Goal: Task Accomplishment & Management: Complete application form

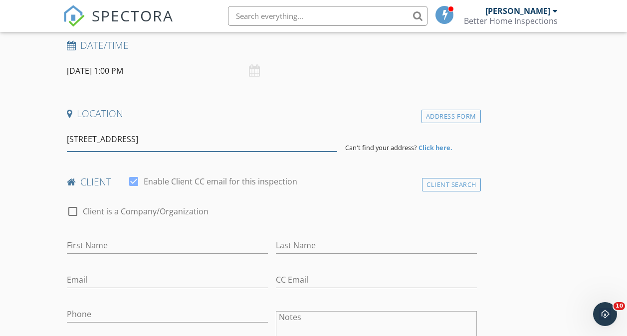
click at [243, 145] on input "[STREET_ADDRESS]" at bounding box center [202, 139] width 271 height 24
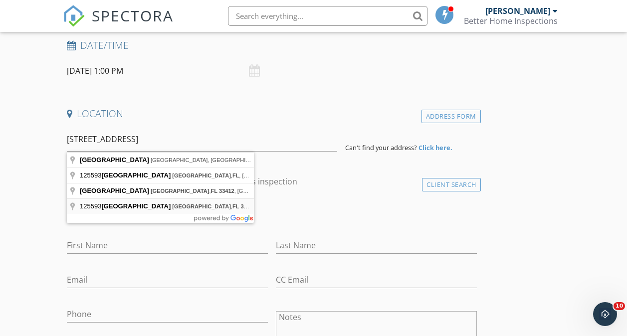
type input "[STREET_ADDRESS]"
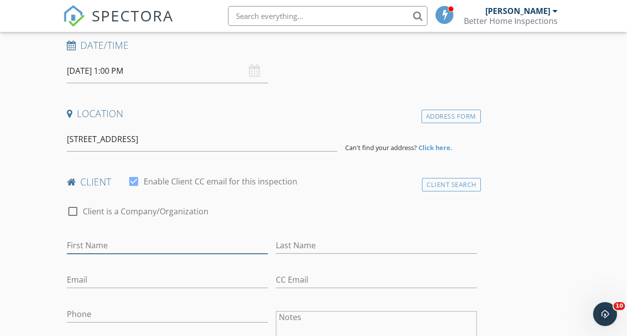
click at [96, 250] on input "First Name" at bounding box center [167, 245] width 201 height 16
type input "[PERSON_NAME]"
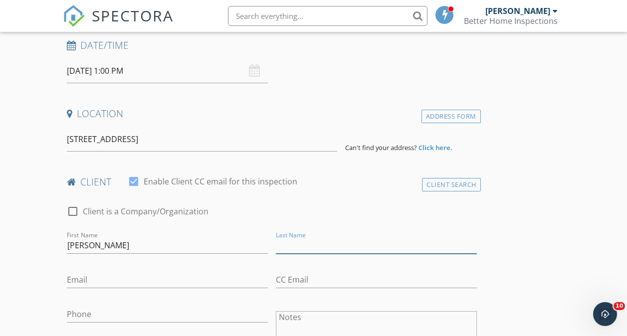
click at [276, 248] on input "Last Name" at bounding box center [376, 245] width 201 height 16
type input "Sacra"
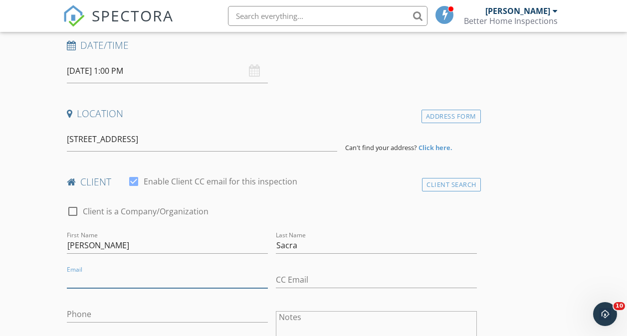
click at [73, 281] on input "Email" at bounding box center [167, 280] width 201 height 16
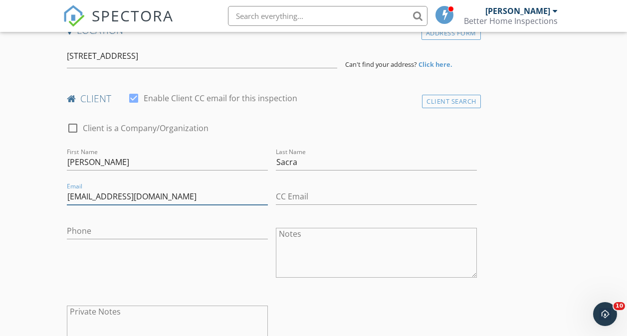
scroll to position [289, 0]
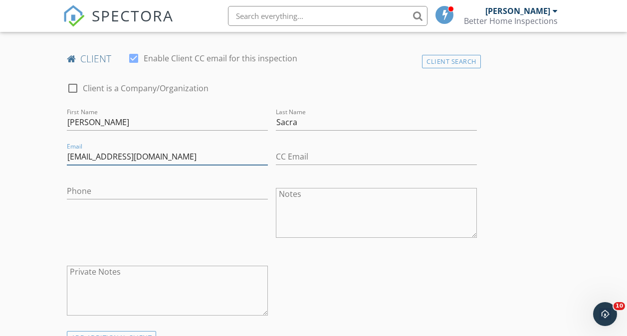
type input "[EMAIL_ADDRESS][DOMAIN_NAME]"
click at [80, 187] on input "Phone" at bounding box center [167, 191] width 201 height 16
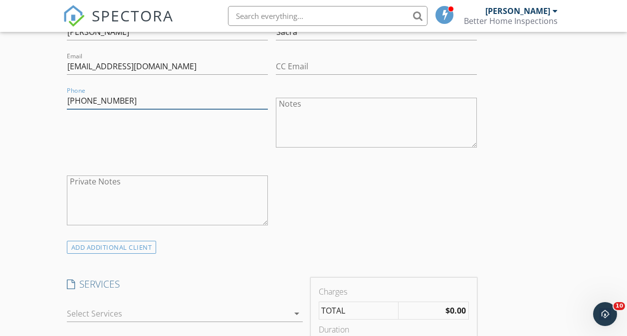
scroll to position [388, 0]
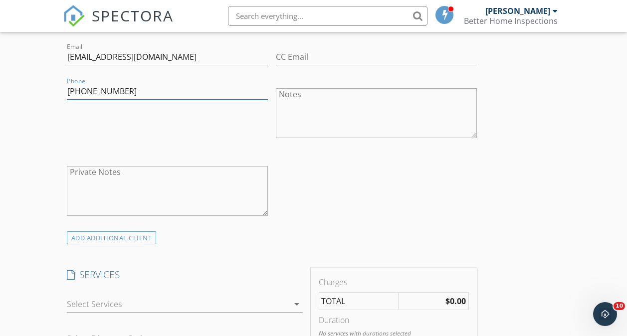
type input "[PHONE_NUMBER]"
click at [291, 306] on icon "arrow_drop_down" at bounding box center [297, 304] width 12 height 12
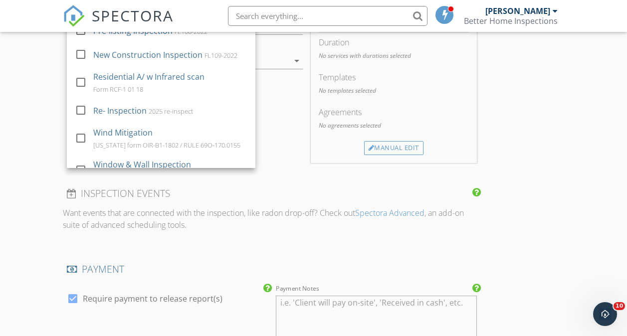
scroll to position [276, 0]
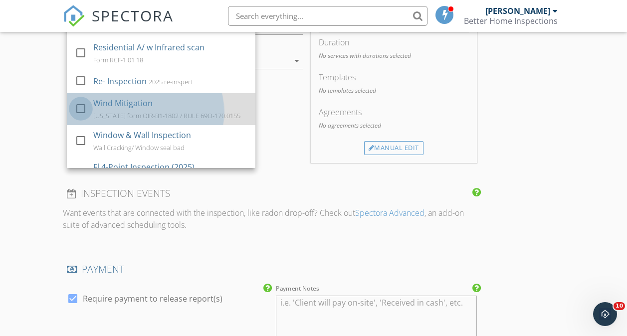
click at [79, 117] on div at bounding box center [80, 108] width 17 height 17
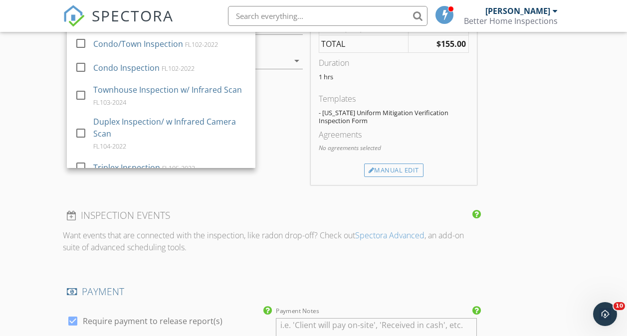
scroll to position [0, 0]
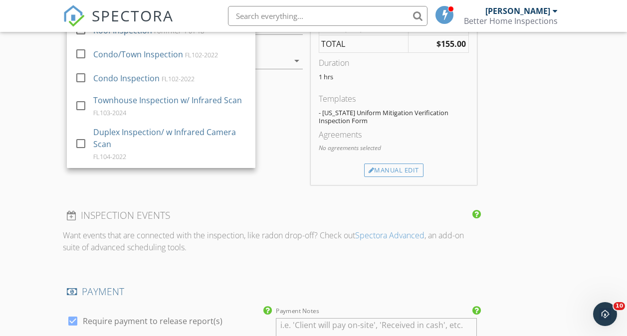
drag, startPoint x: 236, startPoint y: 36, endPoint x: 232, endPoint y: 98, distance: 61.4
click at [232, 98] on div "SERVICES check_box_outline_blank Roof Inspection Form RCF-1 01 18 check_box_out…" at bounding box center [272, 88] width 418 height 194
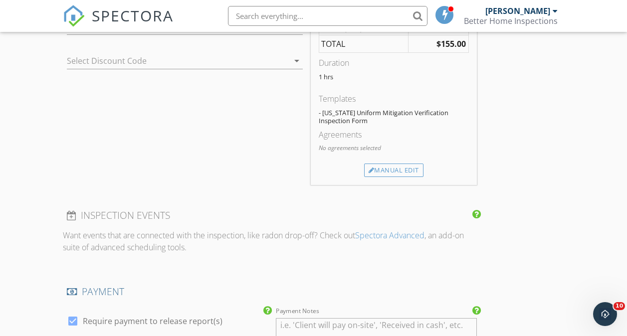
click at [232, 98] on div "SERVICES check_box_outline_blank Roof Inspection Form RCF-1 01 18 check_box_out…" at bounding box center [185, 88] width 244 height 194
click at [291, 63] on icon "arrow_drop_down" at bounding box center [297, 61] width 12 height 12
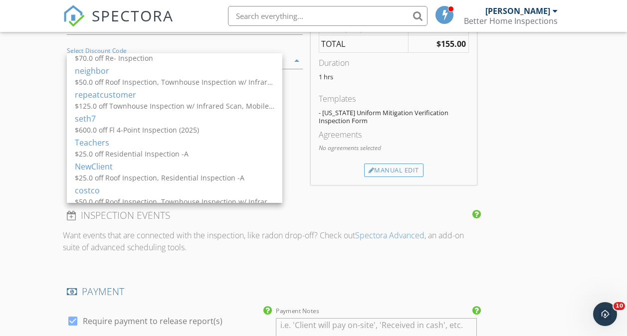
scroll to position [328, 0]
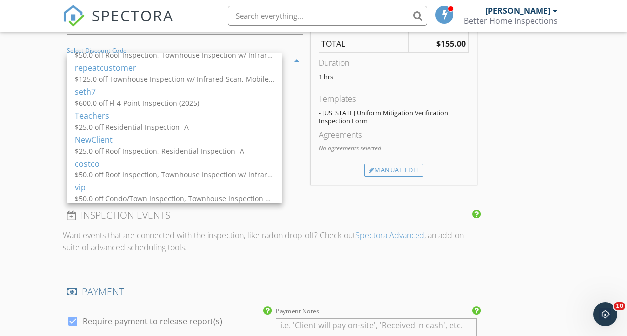
click at [432, 119] on div "INSPECTOR(S) check_box [PERSON_NAME] PRIMARY [PERSON_NAME] arrow_drop_down chec…" at bounding box center [314, 255] width 502 height 1591
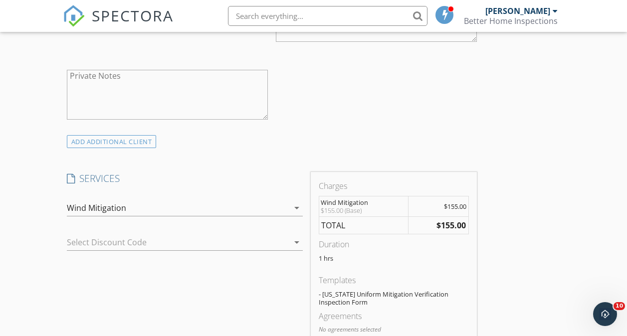
scroll to position [439, 0]
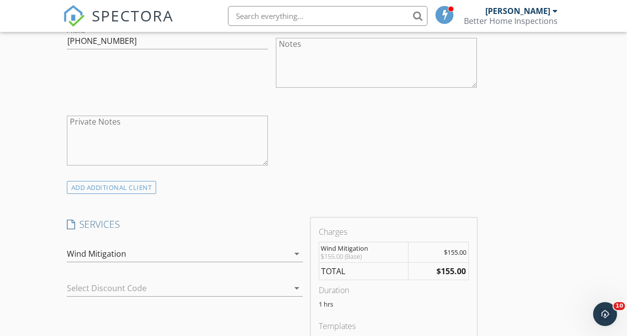
click at [291, 254] on icon "arrow_drop_down" at bounding box center [297, 254] width 12 height 12
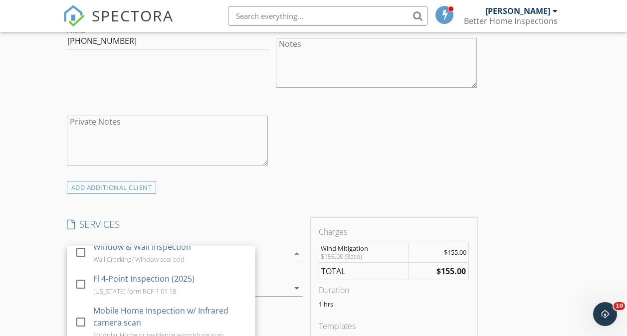
scroll to position [401, 0]
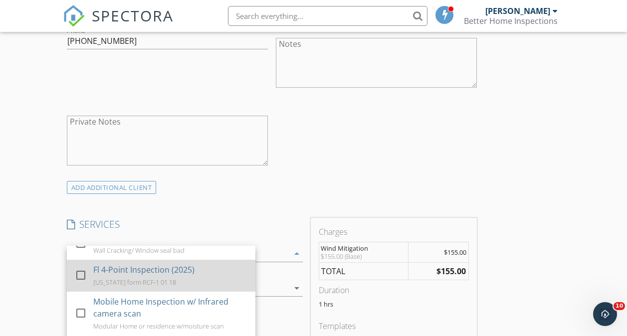
click at [82, 284] on div at bounding box center [80, 275] width 17 height 17
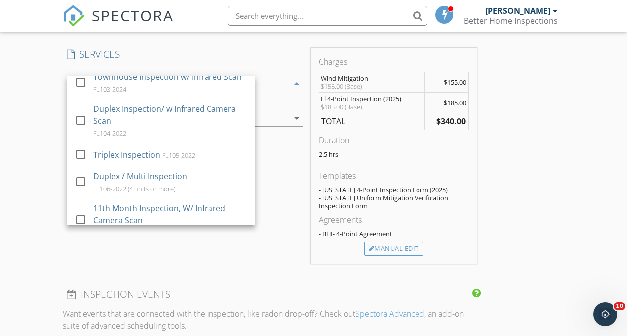
scroll to position [74, 0]
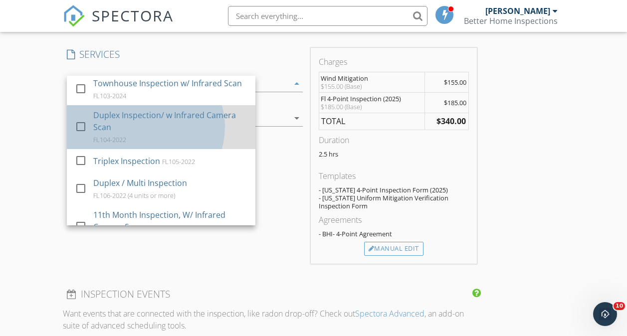
drag, startPoint x: 218, startPoint y: 156, endPoint x: 218, endPoint y: 162, distance: 6.0
click at [218, 149] on link "check_box_outline_blank Duplex Inspection/ w Infrared Camera Scan FL104-2022" at bounding box center [161, 127] width 188 height 44
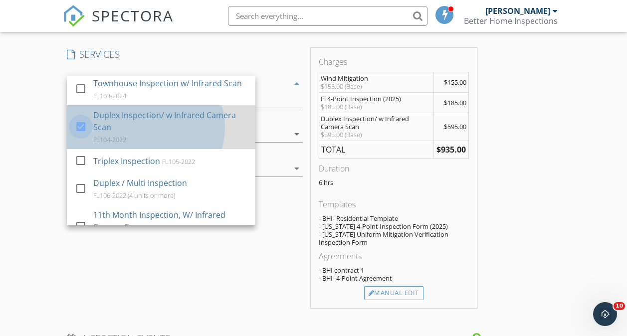
click at [81, 135] on div at bounding box center [80, 126] width 17 height 17
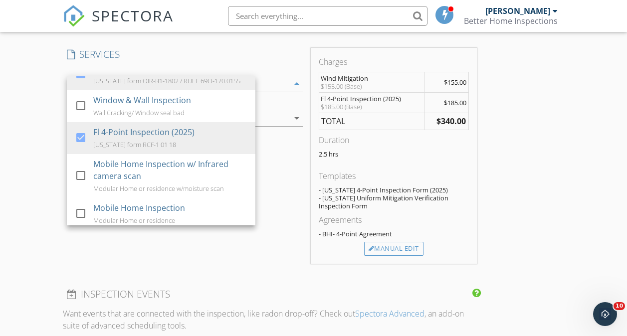
scroll to position [385, 0]
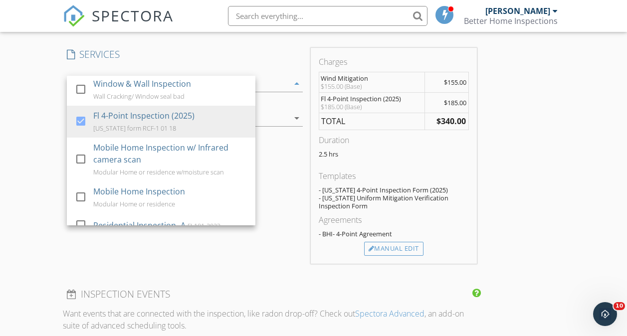
click at [79, 66] on div at bounding box center [80, 57] width 17 height 17
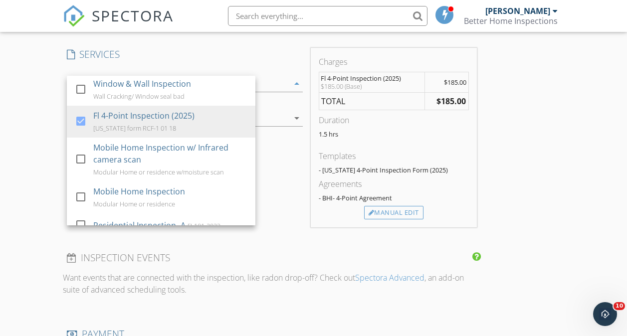
click at [403, 161] on div "INSPECTOR(S) check_box [PERSON_NAME] PRIMARY [PERSON_NAME] arrow_drop_down chec…" at bounding box center [314, 305] width 502 height 1576
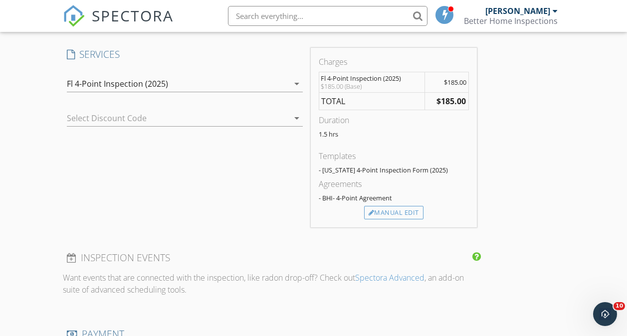
click at [291, 84] on icon "arrow_drop_down" at bounding box center [297, 84] width 12 height 12
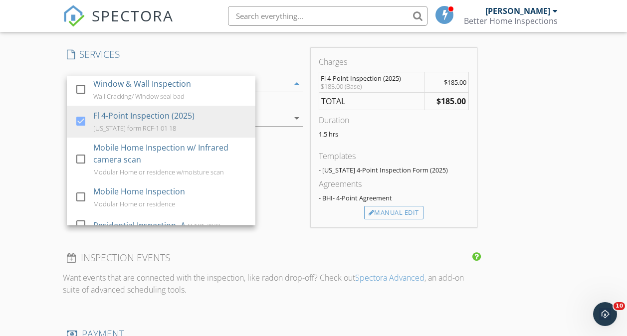
click at [213, 74] on link "check_box_outline_blank Wind Mitigation [US_STATE] form OIR-B1-1802 / RULE 69O-…" at bounding box center [161, 58] width 188 height 32
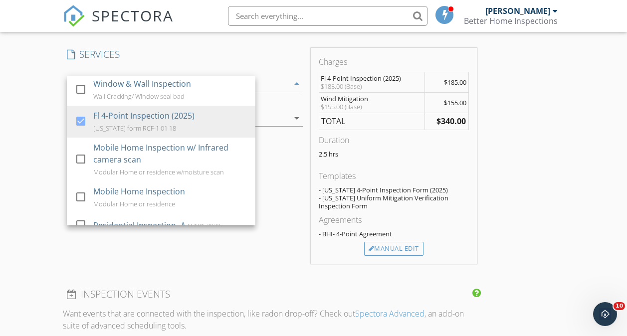
click at [77, 66] on div at bounding box center [80, 57] width 17 height 17
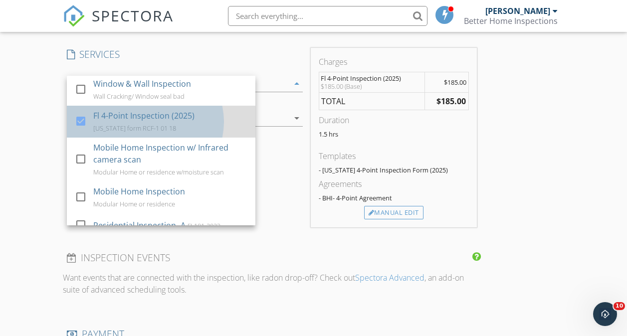
click at [109, 122] on div "Fl 4-Point Inspection (2025)" at bounding box center [143, 116] width 101 height 12
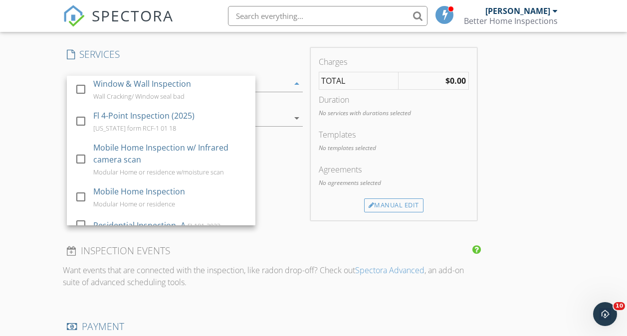
click at [403, 157] on div "INSPECTOR(S) check_box [PERSON_NAME] PRIMARY [PERSON_NAME] arrow_drop_down chec…" at bounding box center [314, 301] width 502 height 1569
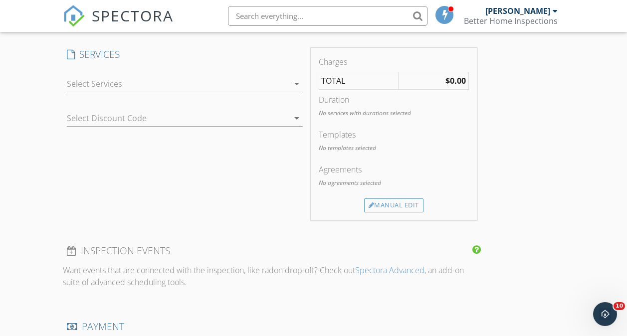
click at [291, 81] on icon "arrow_drop_down" at bounding box center [297, 84] width 12 height 12
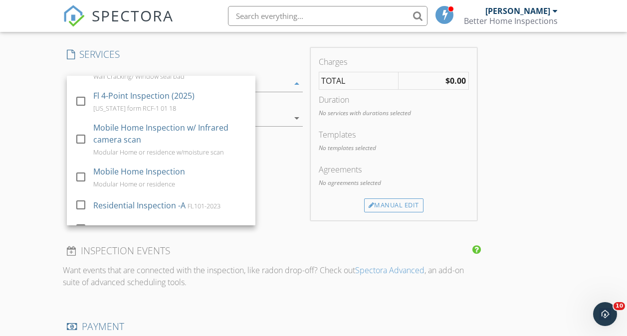
scroll to position [396, 0]
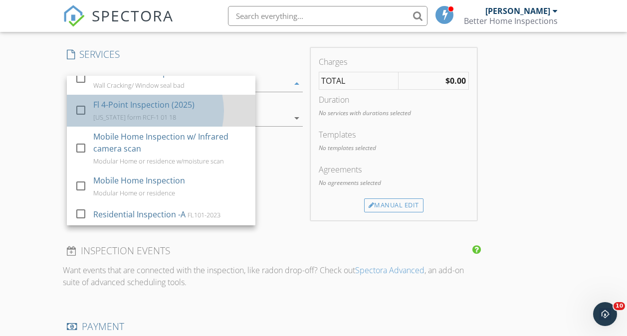
click at [89, 116] on div "check_box_outline_blank" at bounding box center [83, 110] width 16 height 12
checkbox input "true"
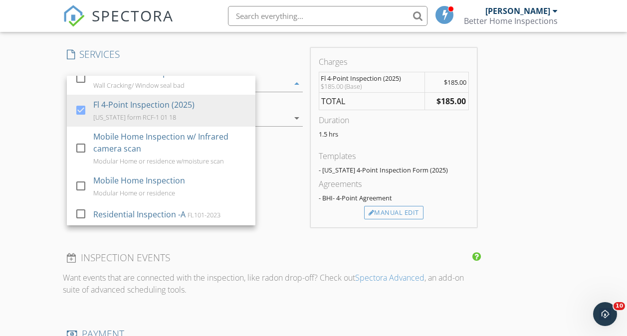
click at [419, 182] on div "INSPECTOR(S) check_box [PERSON_NAME] PRIMARY [PERSON_NAME] arrow_drop_down chec…" at bounding box center [314, 305] width 502 height 1576
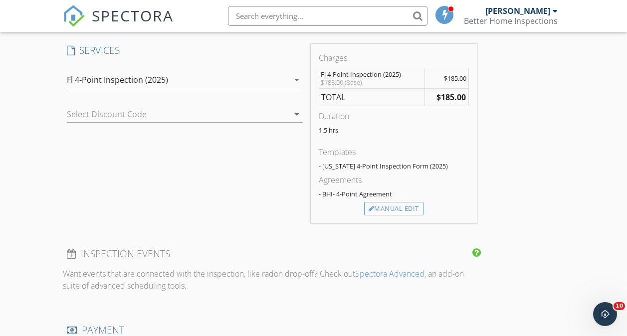
scroll to position [586, 0]
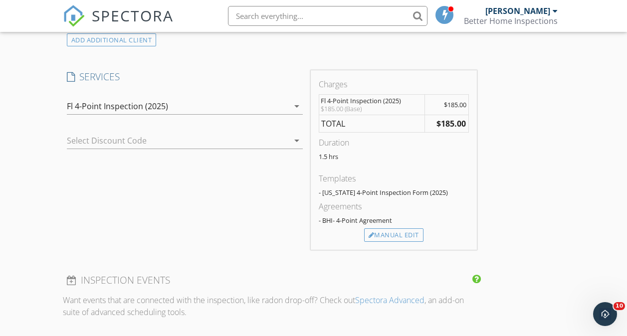
click at [291, 108] on icon "arrow_drop_down" at bounding box center [297, 106] width 12 height 12
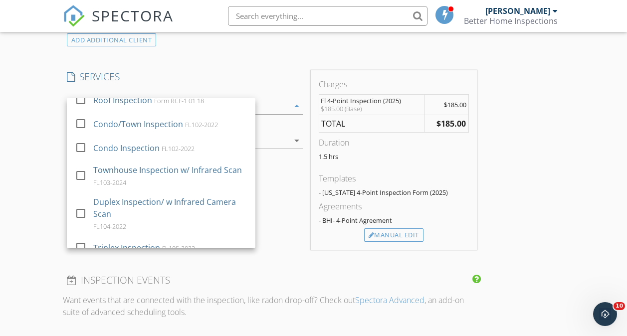
scroll to position [0, 0]
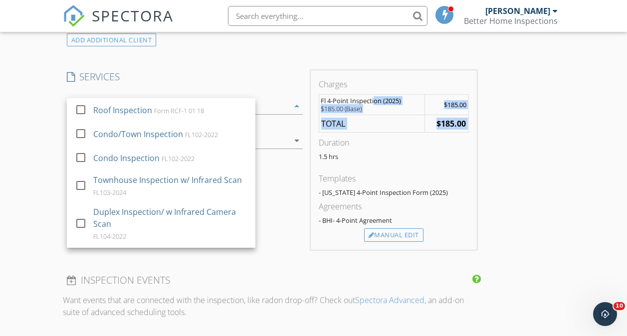
drag, startPoint x: 270, startPoint y: 108, endPoint x: 233, endPoint y: 146, distance: 52.5
click at [307, 146] on div "Charges Fl 4-Point Inspection (2025) $185.00 (Base) $185.00 TOTAL $185.00 Durat…" at bounding box center [394, 160] width 174 height 180
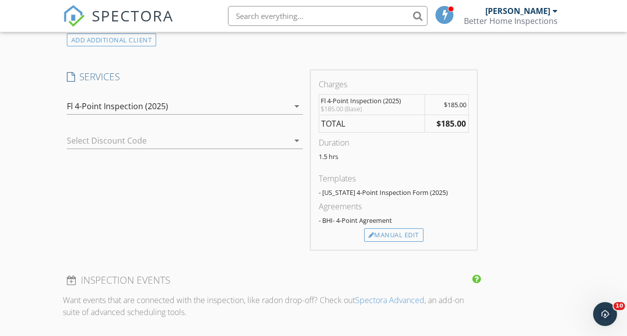
click at [173, 216] on div "SERVICES check_box_outline_blank Roof Inspection Form RCF-1 01 18 check_box_out…" at bounding box center [185, 160] width 244 height 180
click at [212, 106] on div "Fl 4-Point Inspection (2025)" at bounding box center [178, 106] width 222 height 16
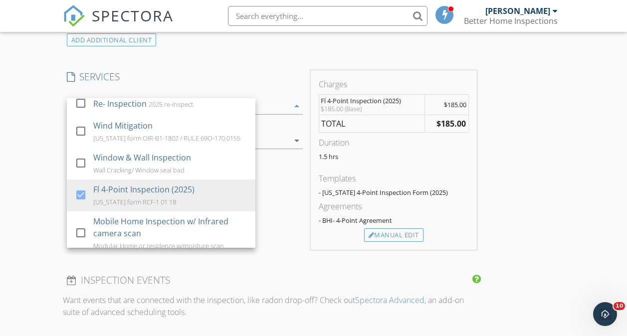
scroll to position [350, 0]
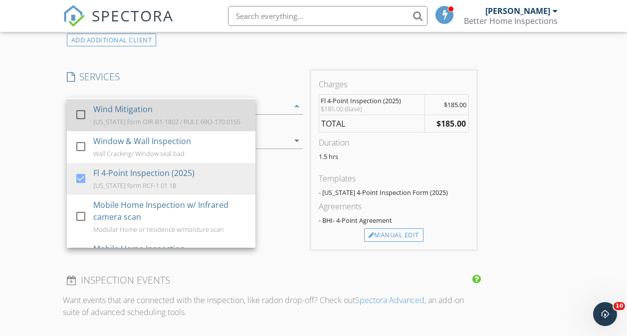
click at [79, 123] on div at bounding box center [80, 114] width 17 height 17
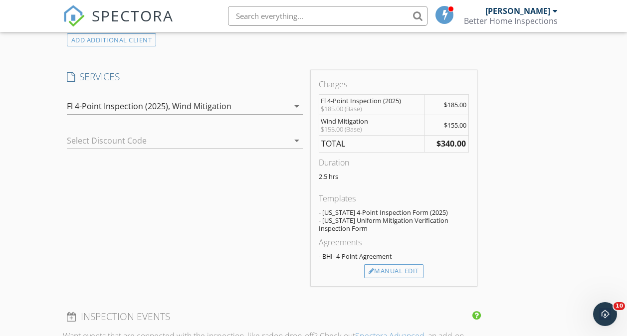
click at [289, 147] on div "arrow_drop_down" at bounding box center [296, 141] width 14 height 12
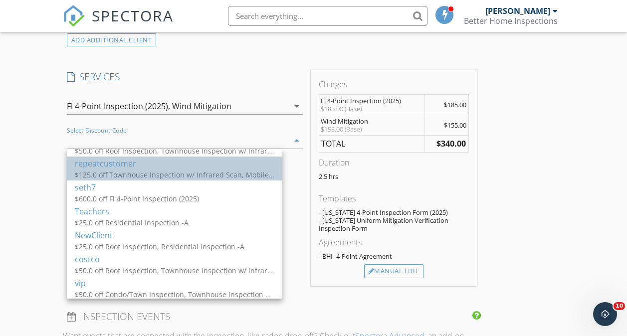
click at [188, 164] on div "repeatcustomer" at bounding box center [174, 163] width 199 height 12
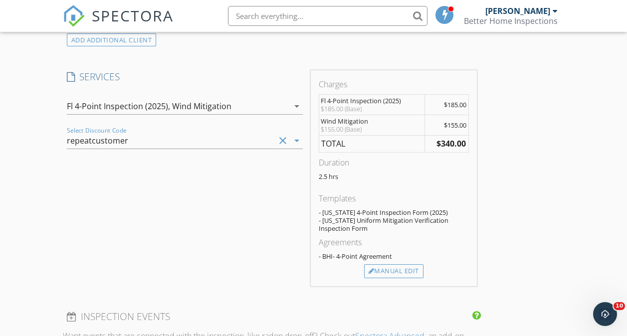
click at [289, 147] on div "arrow_drop_down" at bounding box center [296, 141] width 14 height 12
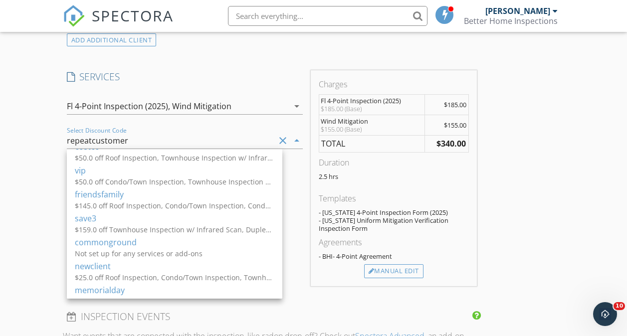
scroll to position [473, 0]
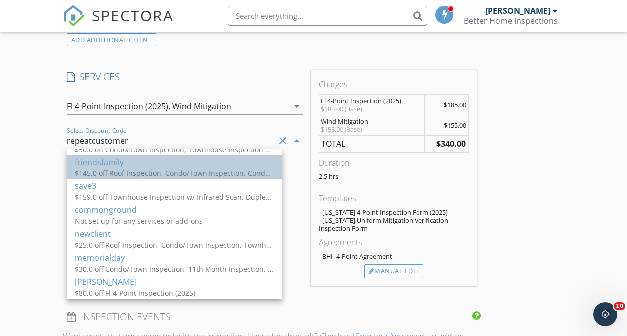
click at [129, 159] on div "friendsfamily" at bounding box center [174, 162] width 199 height 12
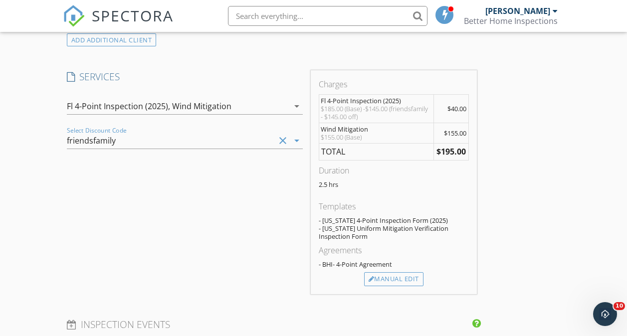
click at [291, 147] on icon "arrow_drop_down" at bounding box center [297, 141] width 12 height 12
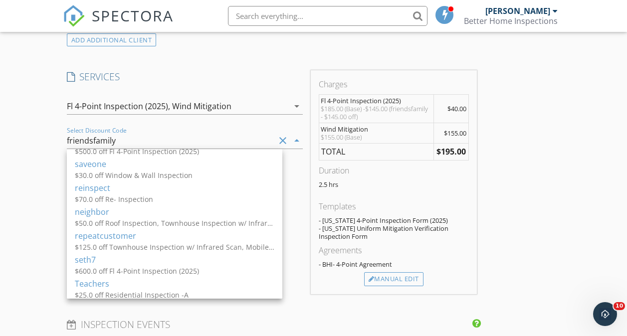
scroll to position [238, 0]
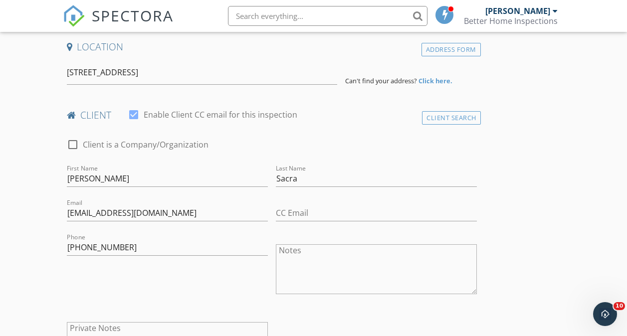
scroll to position [193, 0]
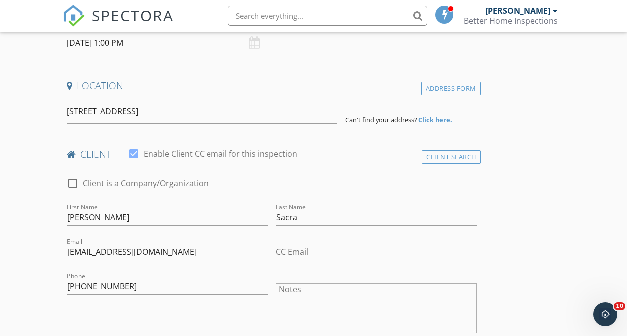
click at [418, 121] on strong "Click here." at bounding box center [435, 119] width 34 height 9
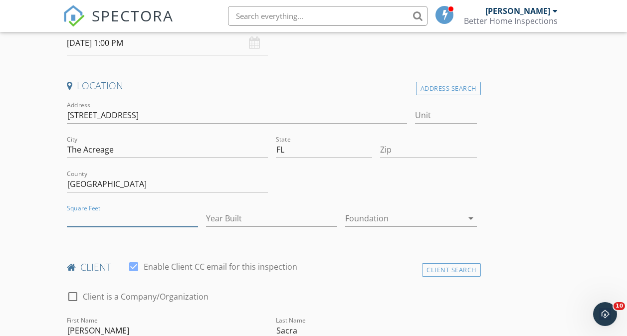
click at [110, 212] on input "Square Feet" at bounding box center [132, 218] width 131 height 16
click at [465, 218] on icon "arrow_drop_down" at bounding box center [471, 218] width 12 height 12
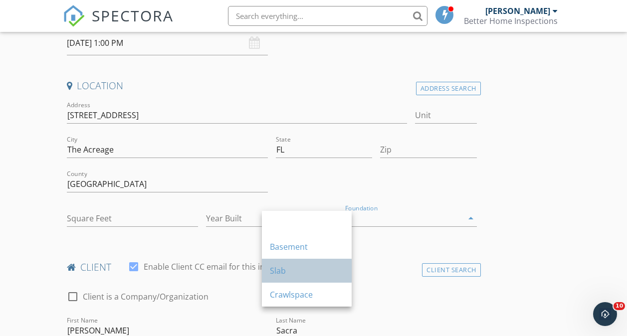
click at [276, 266] on div "Slab" at bounding box center [307, 271] width 74 height 12
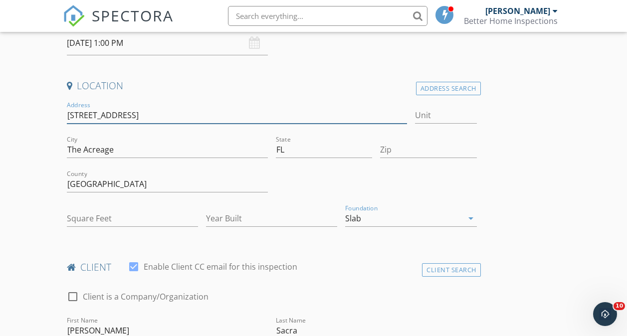
click at [242, 115] on input "[STREET_ADDRESS]" at bounding box center [237, 115] width 340 height 16
click at [140, 117] on input "[STREET_ADDRESS] [GEOGRAPHIC_DATA]" at bounding box center [237, 115] width 340 height 16
click at [182, 117] on input "[STREET_ADDRESS]" at bounding box center [237, 115] width 340 height 16
type input "[STREET_ADDRESS]"
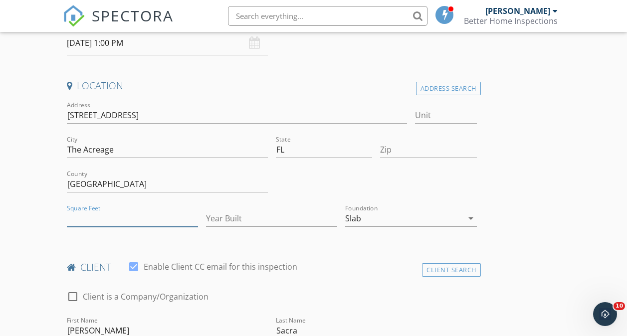
click at [84, 217] on input "Square Feet" at bounding box center [132, 218] width 131 height 16
type input "4320"
click at [206, 221] on input "Year Built" at bounding box center [271, 218] width 131 height 16
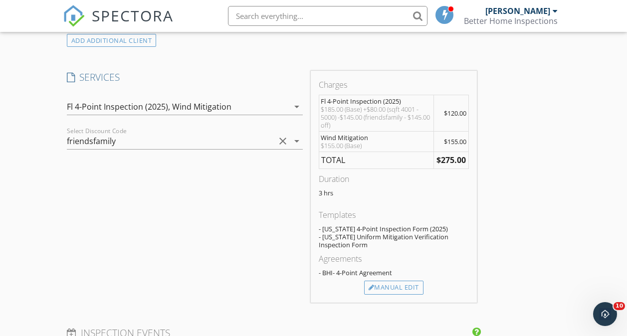
scroll to position [693, 0]
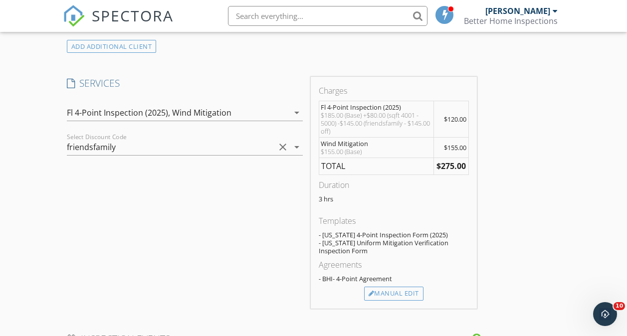
click at [291, 153] on icon "arrow_drop_down" at bounding box center [297, 147] width 12 height 12
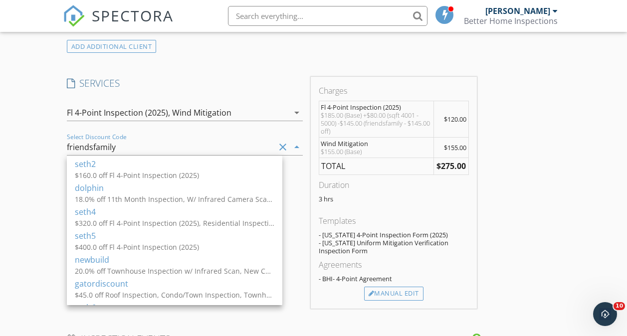
scroll to position [85, 0]
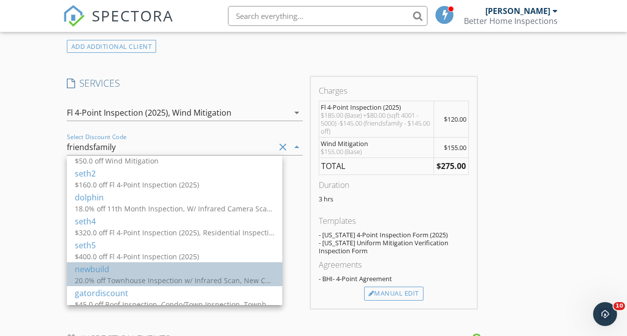
click at [93, 265] on div "newbuild" at bounding box center [174, 269] width 199 height 12
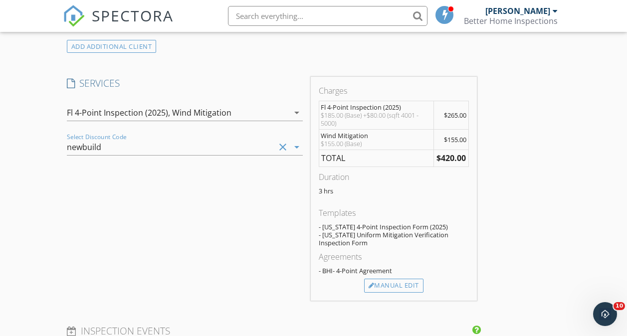
click at [291, 153] on icon "arrow_drop_down" at bounding box center [297, 147] width 12 height 12
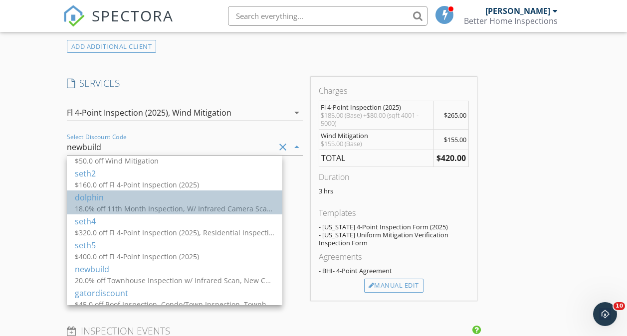
click at [163, 206] on div "18.0% off 11th Month Inspection, W/ Infrared Camera Scan , Pre-listing Inspecti…" at bounding box center [174, 208] width 199 height 10
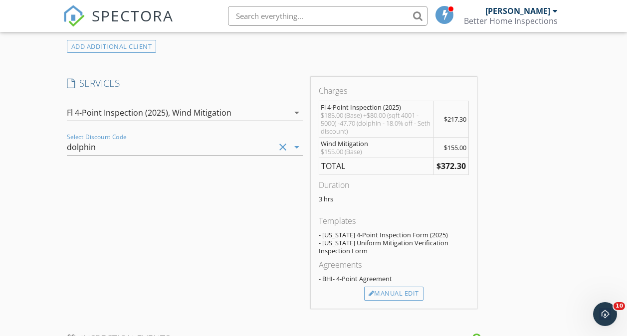
click at [291, 153] on icon "arrow_drop_down" at bounding box center [297, 147] width 12 height 12
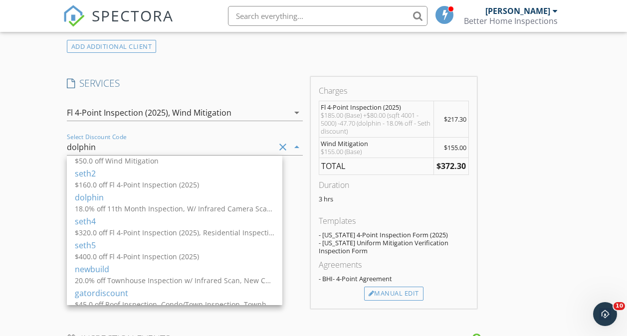
click at [384, 231] on div "INSPECTOR(S) check_box [PERSON_NAME] PRIMARY [PERSON_NAME] arrow_drop_down chec…" at bounding box center [314, 303] width 502 height 1741
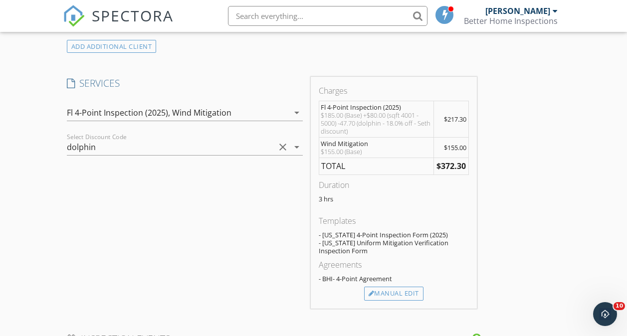
click at [291, 153] on icon "arrow_drop_down" at bounding box center [297, 147] width 12 height 12
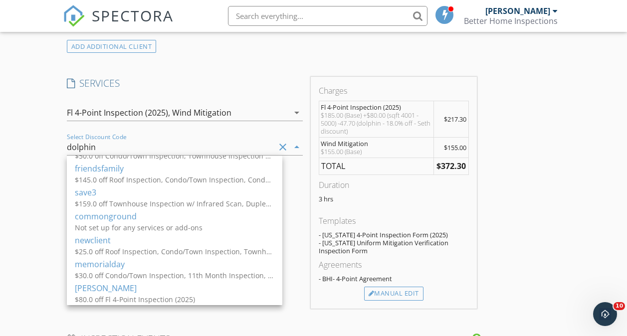
scroll to position [460, 0]
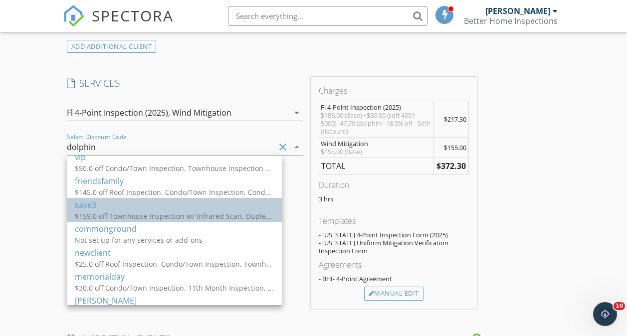
click at [123, 210] on div "save3" at bounding box center [174, 205] width 199 height 12
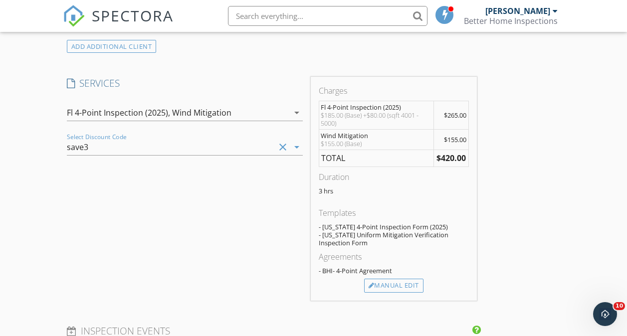
click at [291, 153] on icon "arrow_drop_down" at bounding box center [297, 147] width 12 height 12
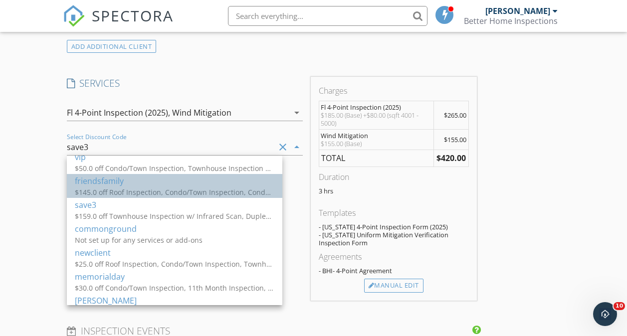
click at [93, 184] on div "friendsfamily" at bounding box center [174, 181] width 199 height 12
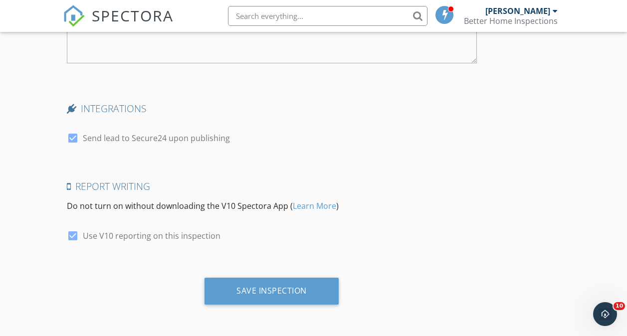
scroll to position [1566, 0]
click at [72, 244] on div at bounding box center [72, 235] width 17 height 17
checkbox input "false"
